Goal: Information Seeking & Learning: Learn about a topic

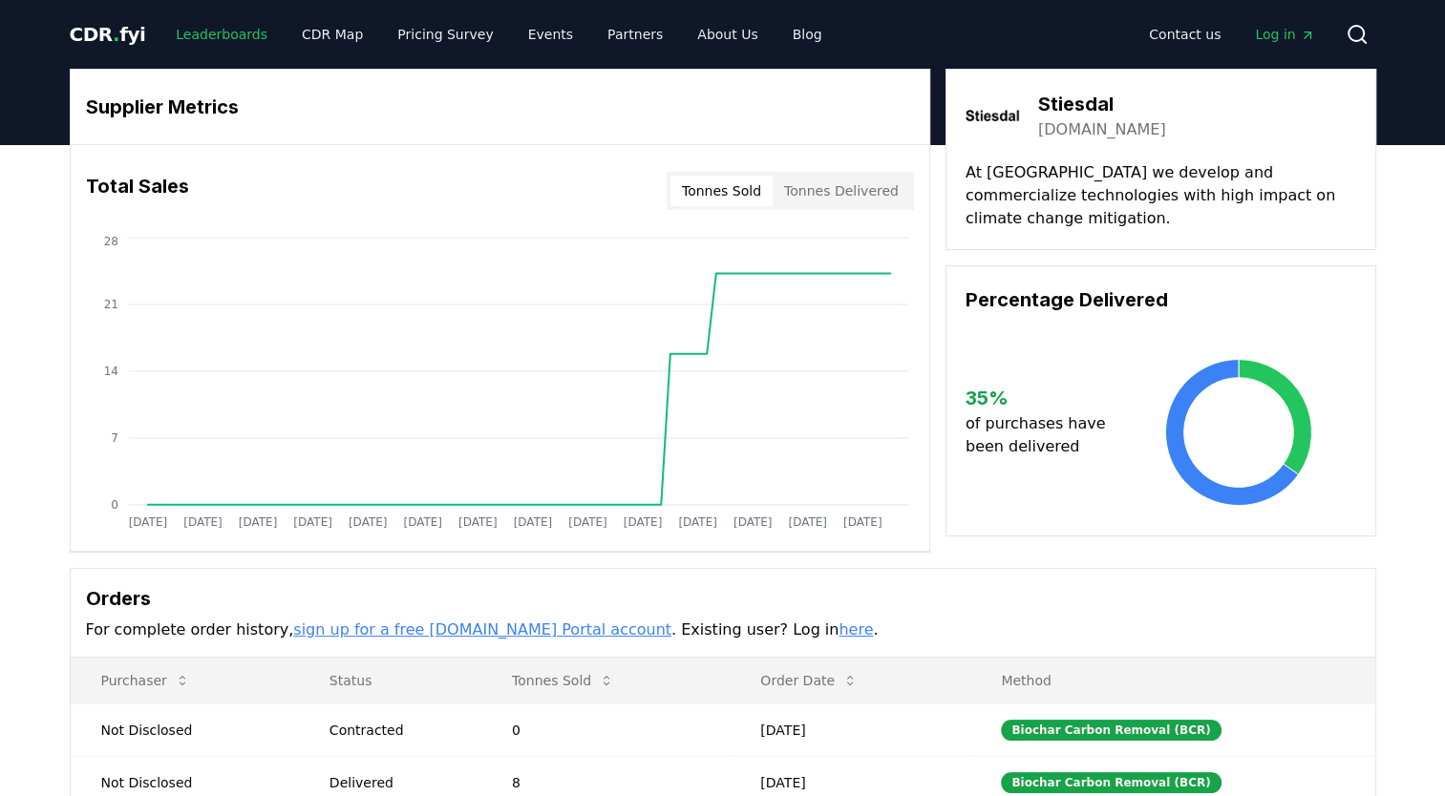
click at [179, 30] on link "Leaderboards" at bounding box center [221, 34] width 122 height 34
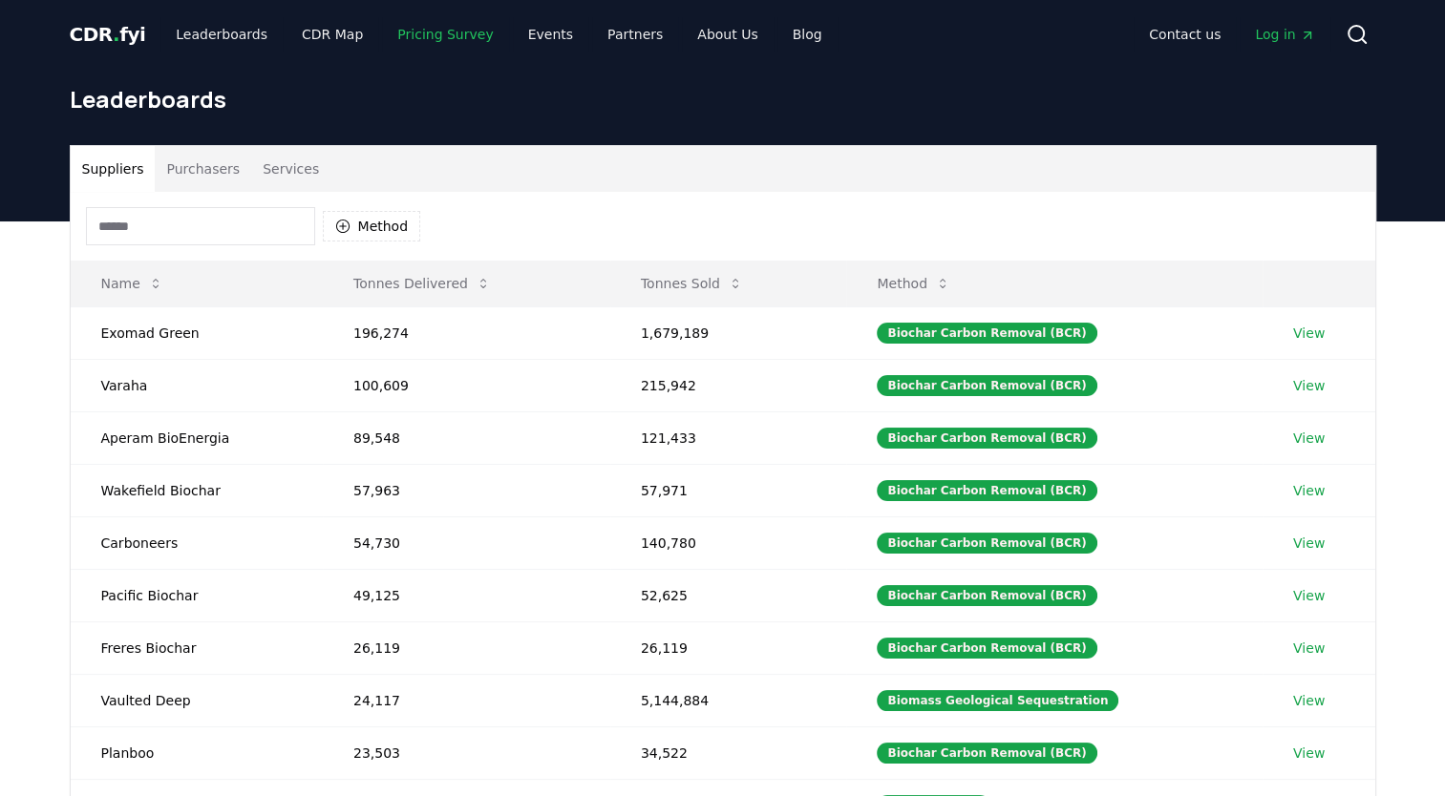
click at [432, 35] on link "Pricing Survey" at bounding box center [445, 34] width 126 height 34
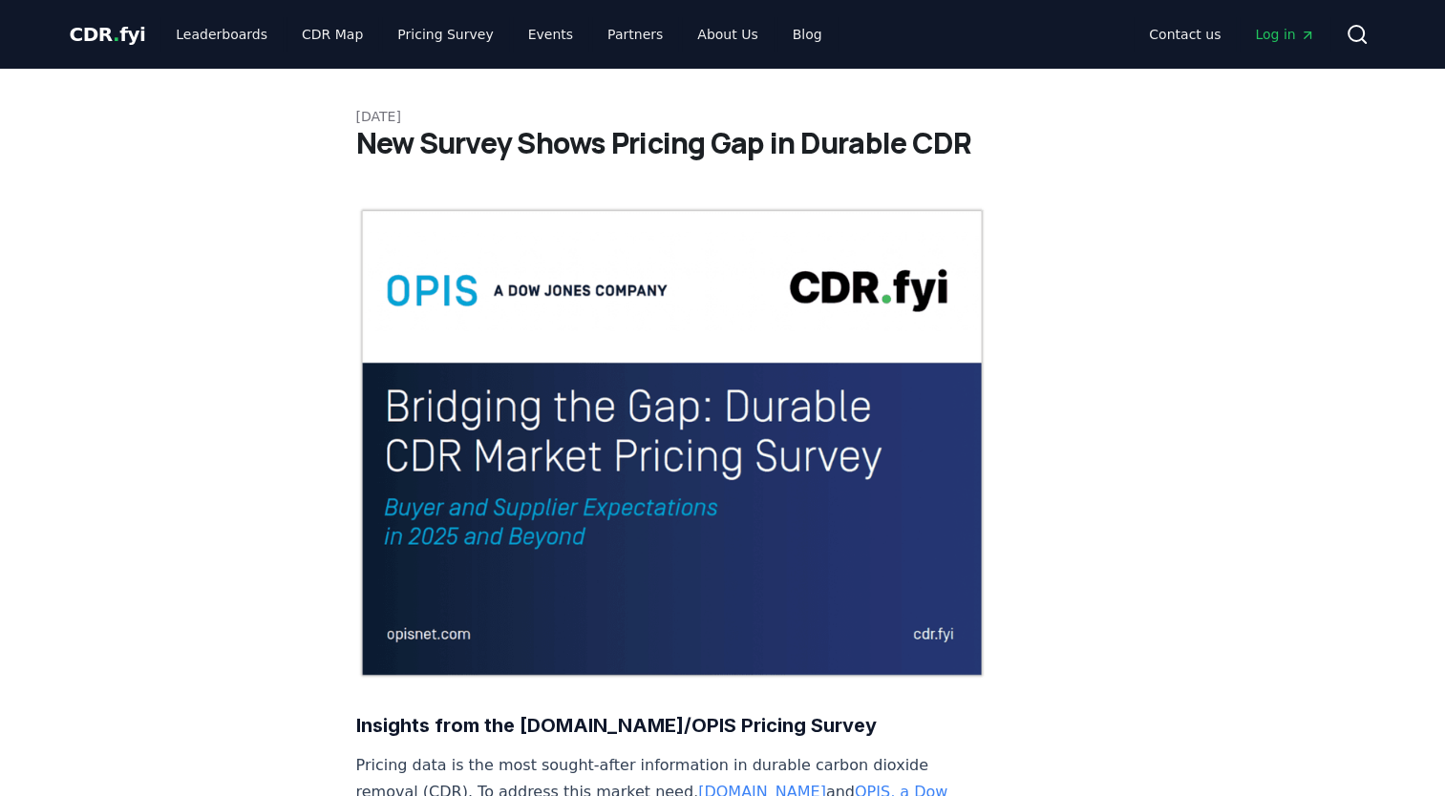
click at [113, 24] on span "." at bounding box center [116, 34] width 7 height 23
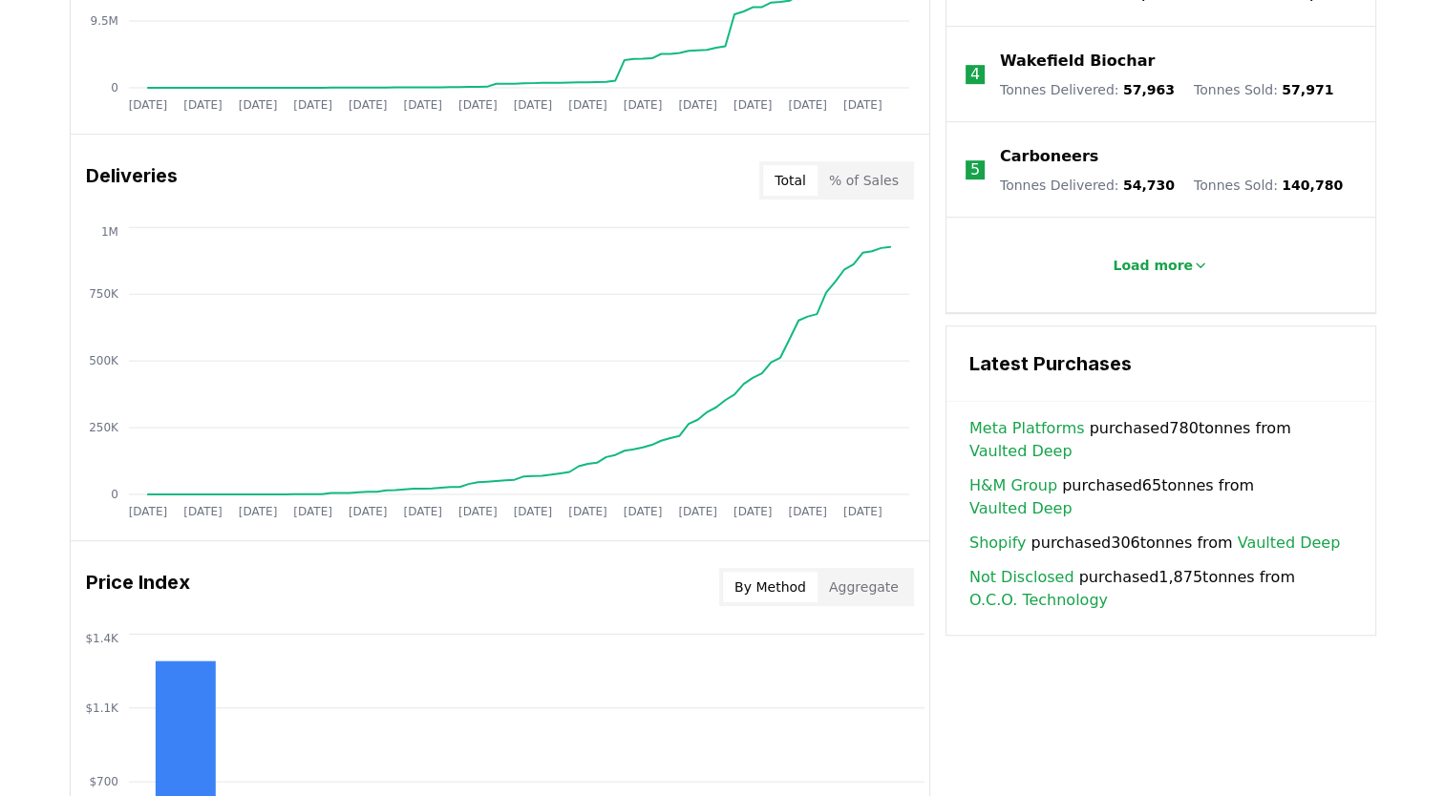
scroll to position [1528, 0]
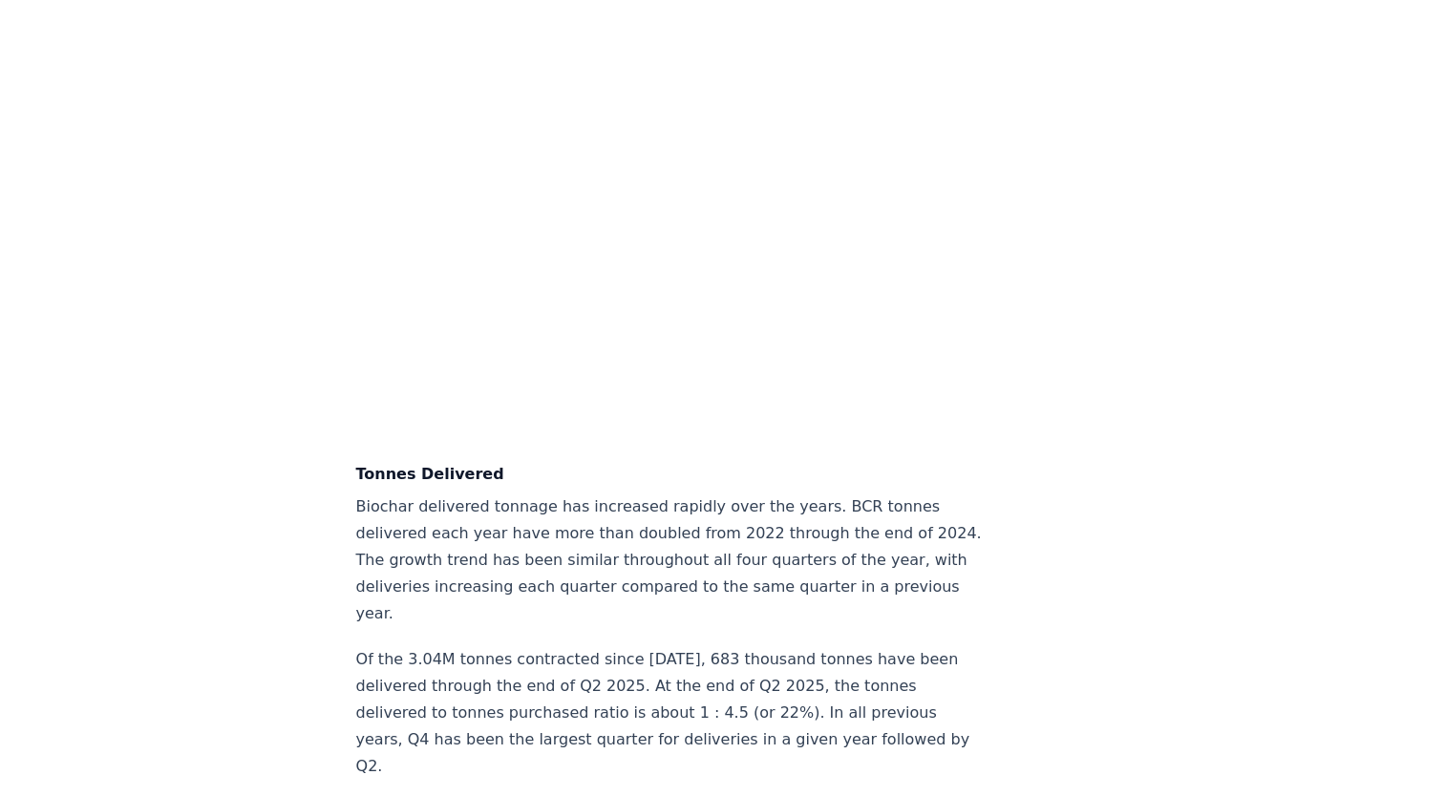
scroll to position [4732, 0]
